Goal: Task Accomplishment & Management: Manage account settings

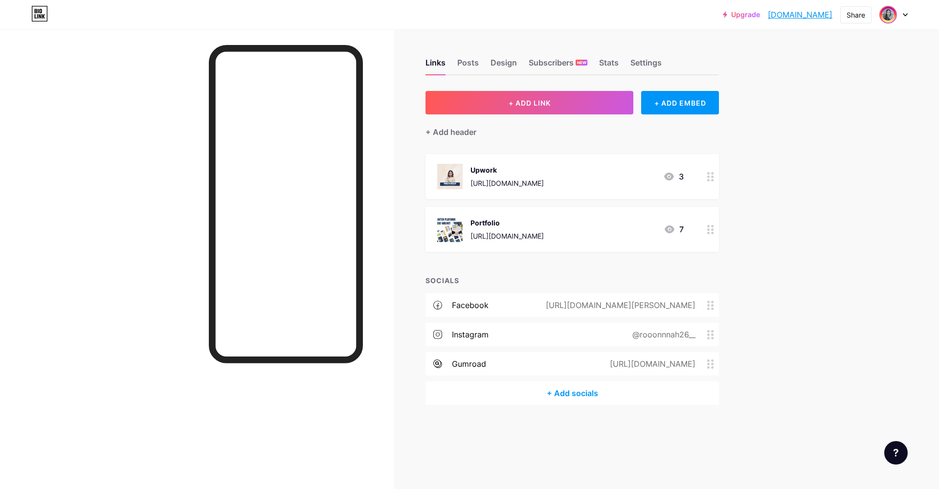
click at [894, 16] on img at bounding box center [888, 15] width 16 height 16
click at [841, 111] on link "Account settings" at bounding box center [846, 111] width 121 height 26
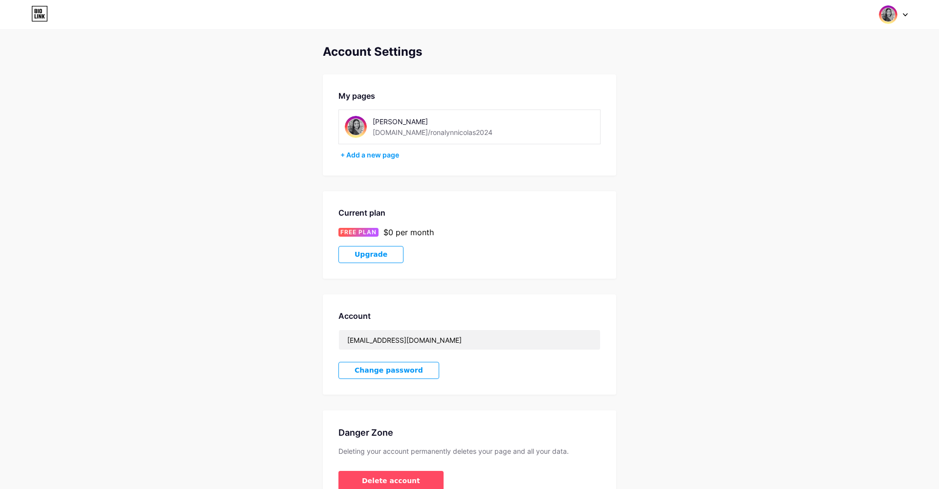
scroll to position [56, 0]
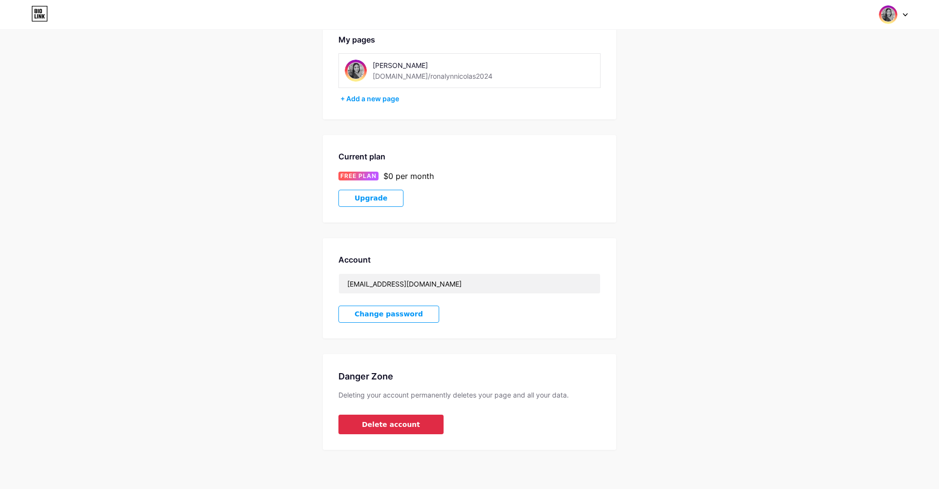
click at [411, 432] on button "Delete account" at bounding box center [390, 425] width 105 height 20
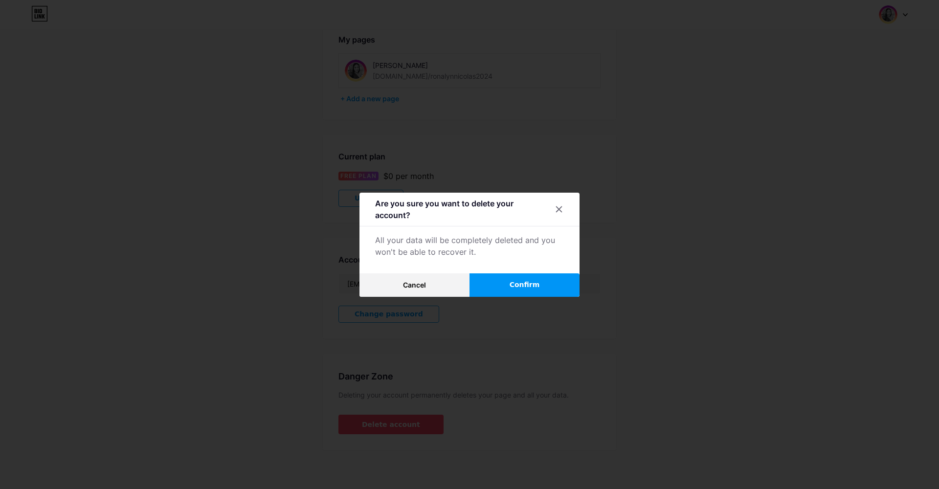
click at [538, 282] on span "Confirm" at bounding box center [524, 285] width 30 height 10
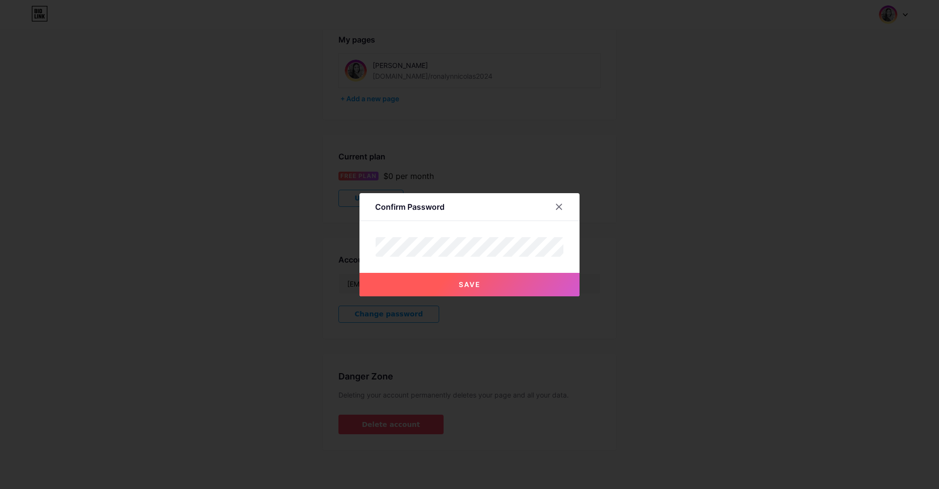
click at [527, 276] on button "Save" at bounding box center [469, 284] width 220 height 23
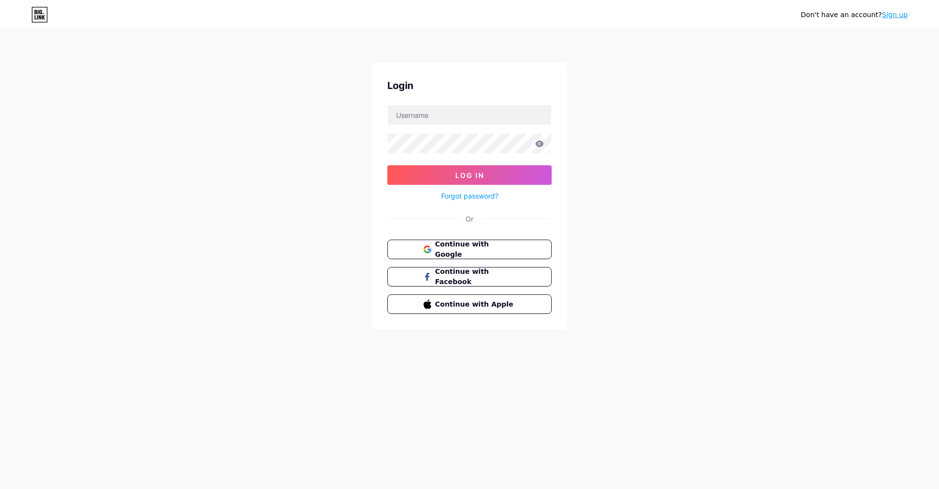
click at [706, 262] on div "Don't have an account? Sign up Login Log In Forgot password? Or Continue with G…" at bounding box center [469, 180] width 939 height 361
